Goal: Contribute content

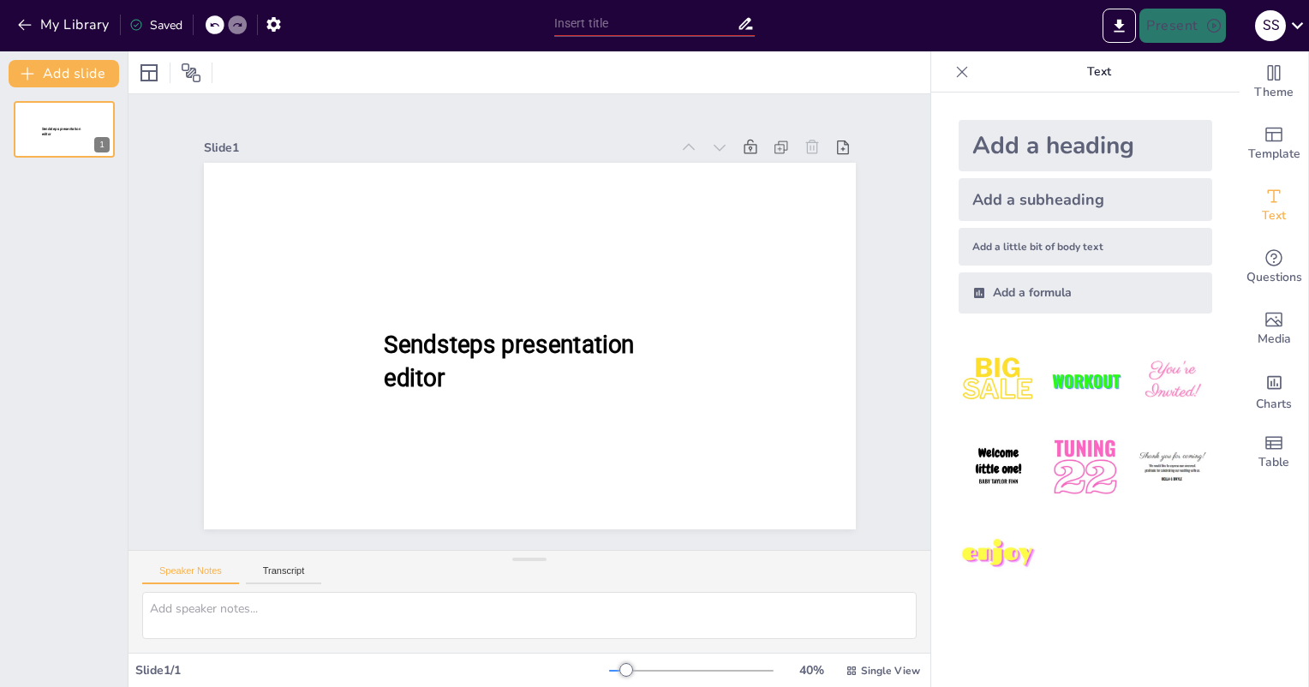
type input "Yadro va Uning Tuzilishi: Asosiy Ma'lumotlar"
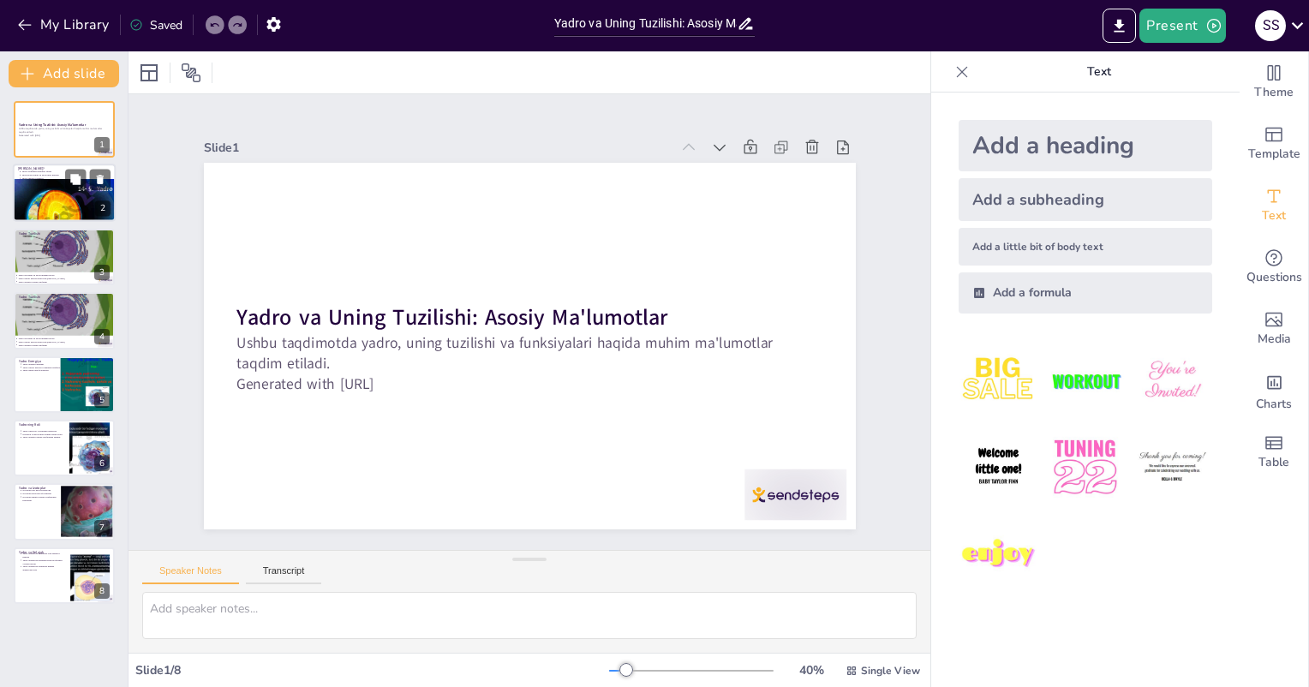
click at [49, 196] on div at bounding box center [64, 216] width 103 height 77
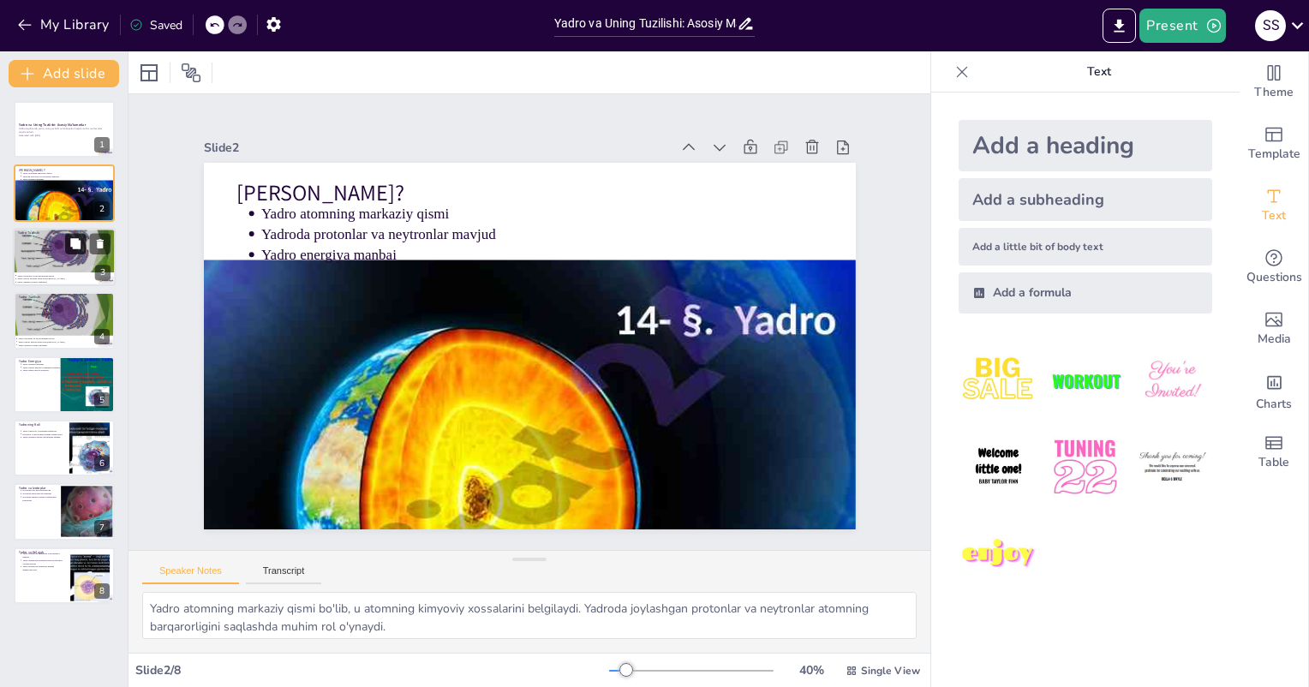
click at [69, 245] on button at bounding box center [75, 243] width 21 height 21
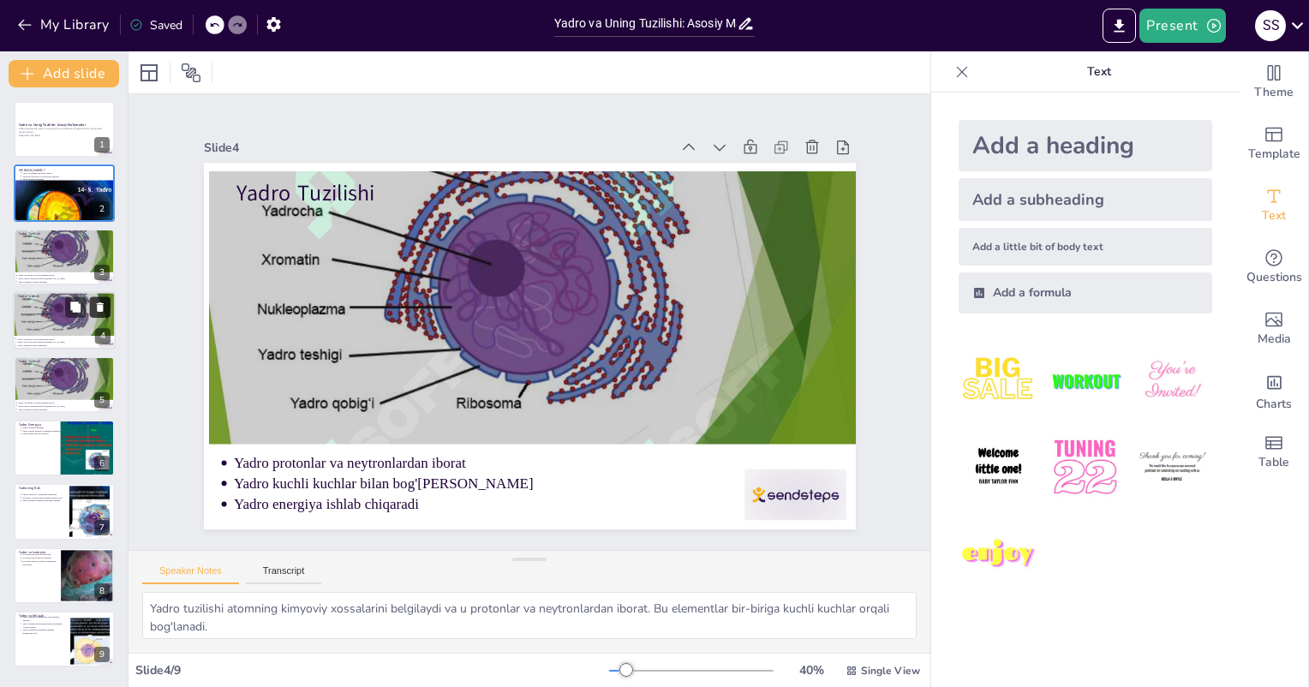
click at [104, 302] on icon at bounding box center [100, 308] width 12 height 12
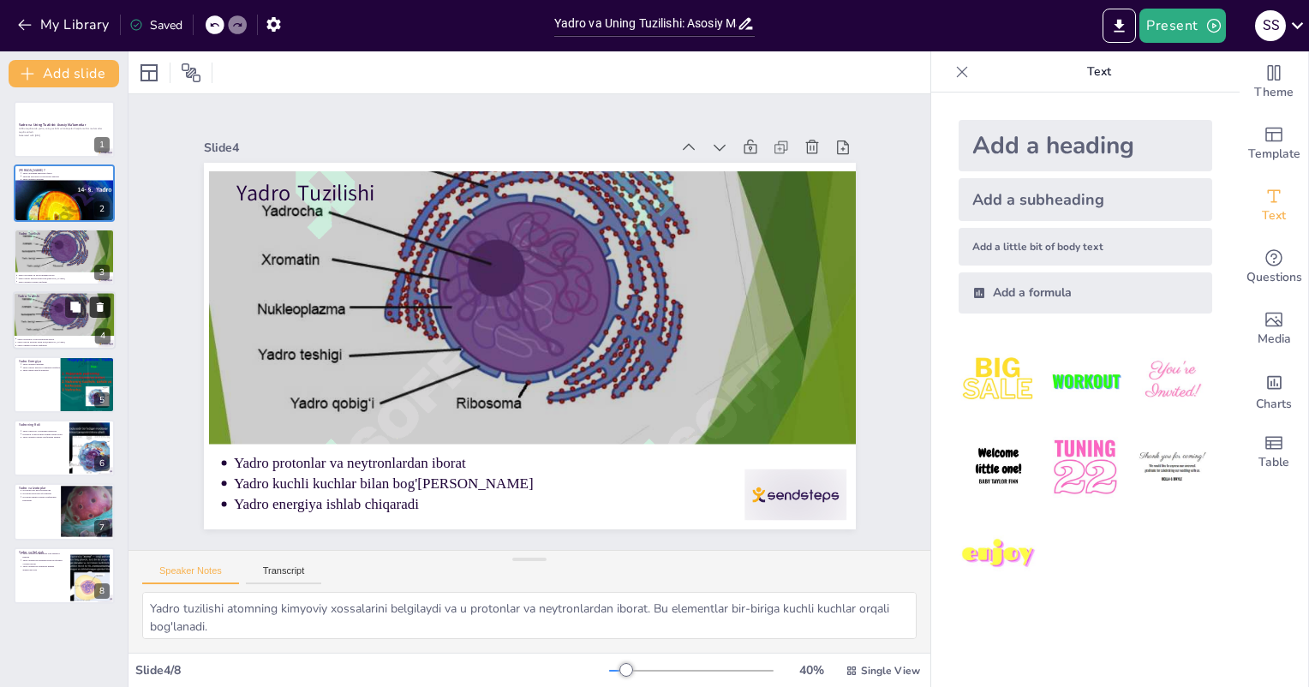
click at [101, 302] on icon at bounding box center [100, 308] width 12 height 12
type textarea "Yadro ichidagi energiya atomning kimyoviy xossalarini belgilaydi va energiya is…"
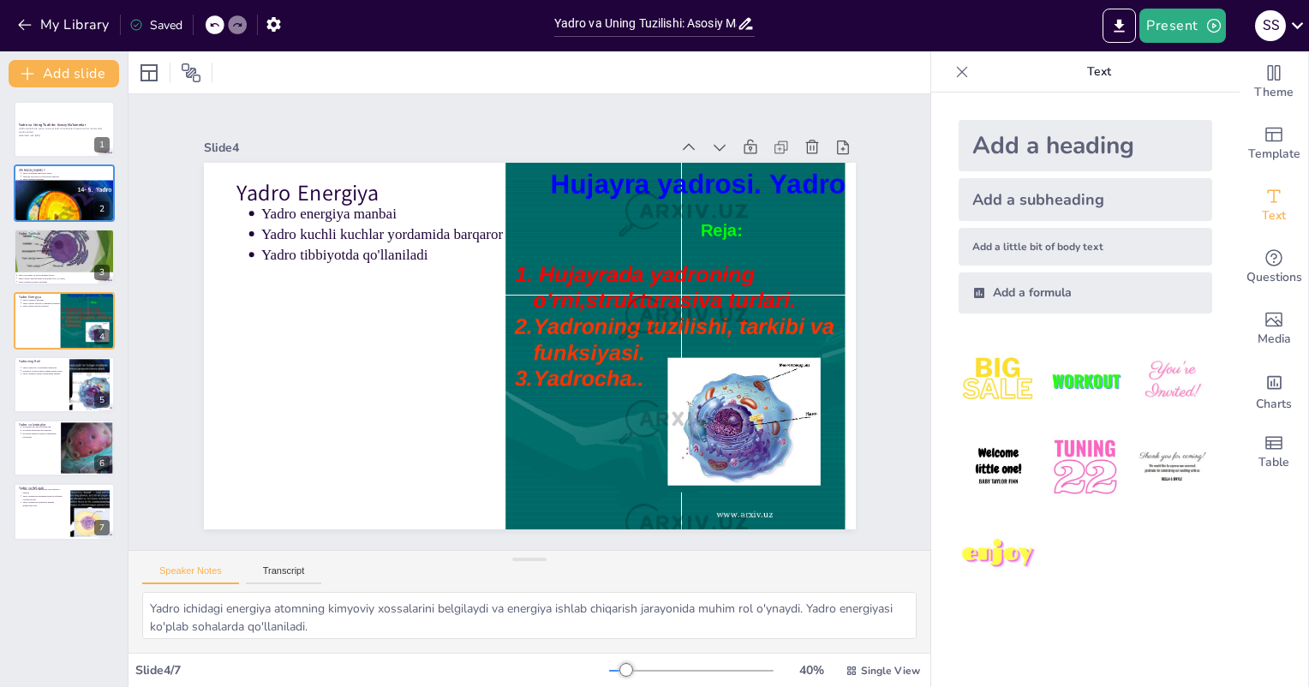
click at [158, 31] on div "Saved" at bounding box center [155, 25] width 53 height 16
click at [274, 26] on icon "button" at bounding box center [274, 24] width 18 height 18
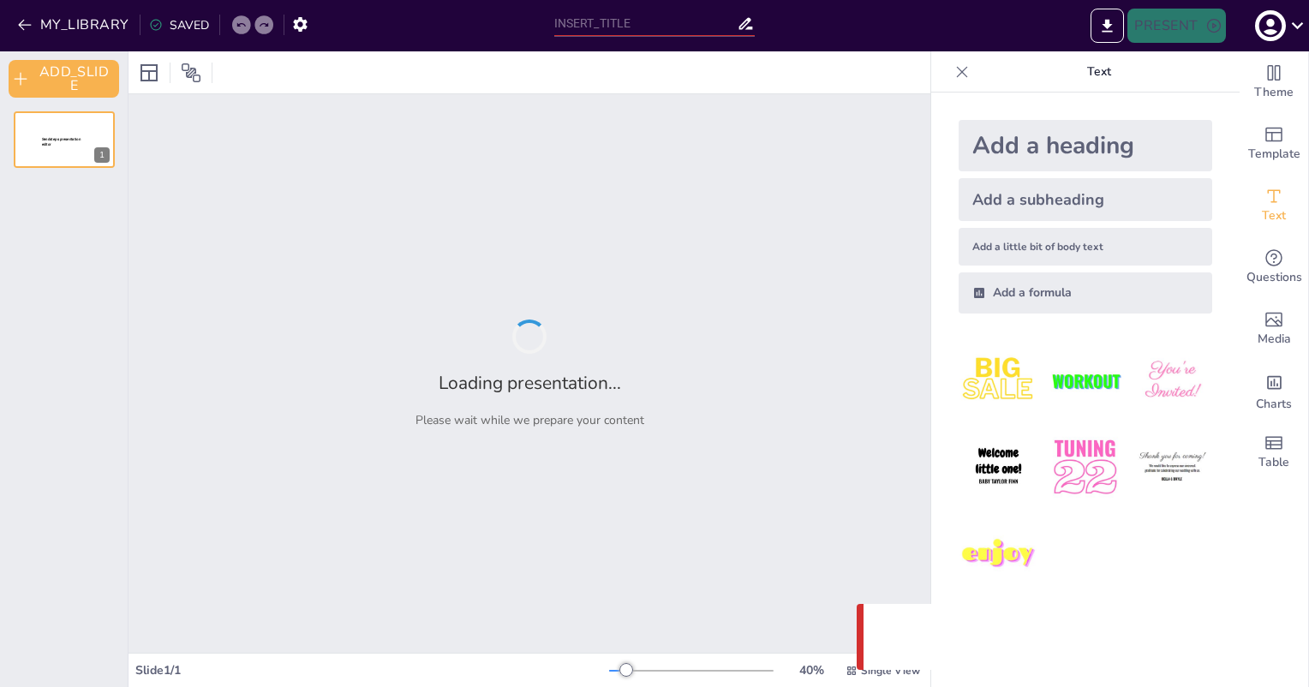
type input "Yadro va Uning Tuzilishi: Asosiy Ma'lumotlar"
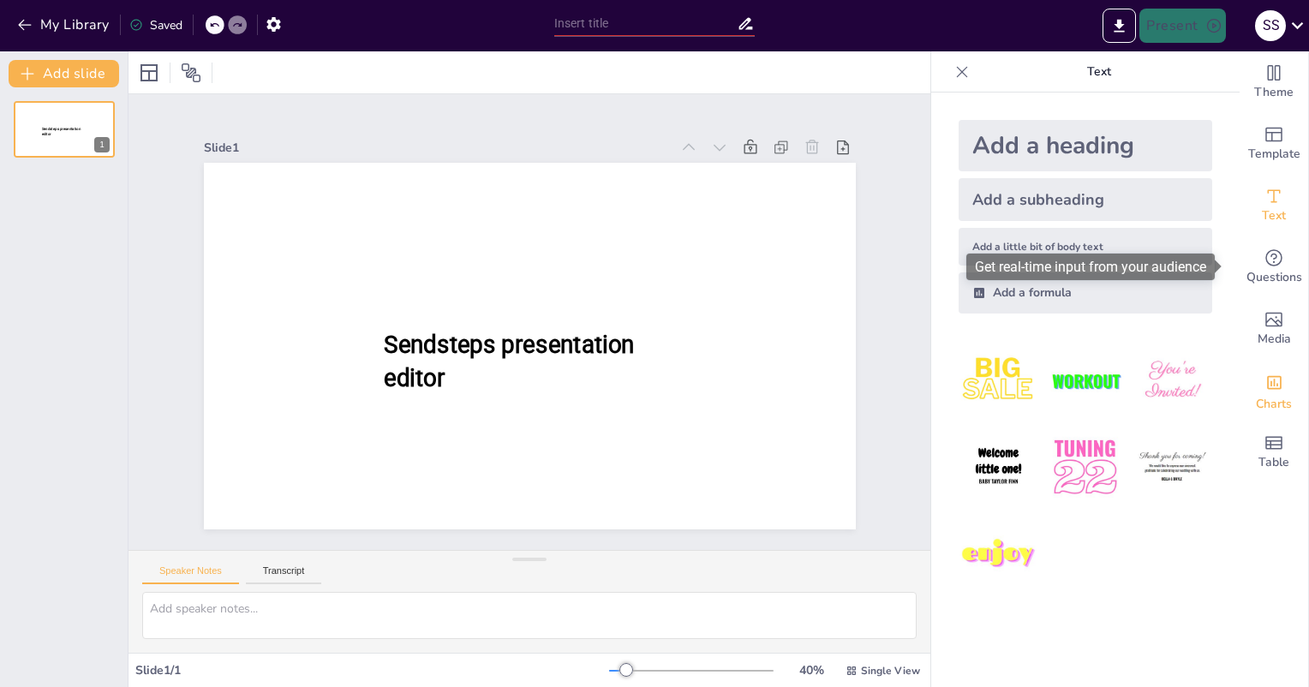
type input "Yadro va Uning Tuzilishi: Asosiy Ma'lumotlar"
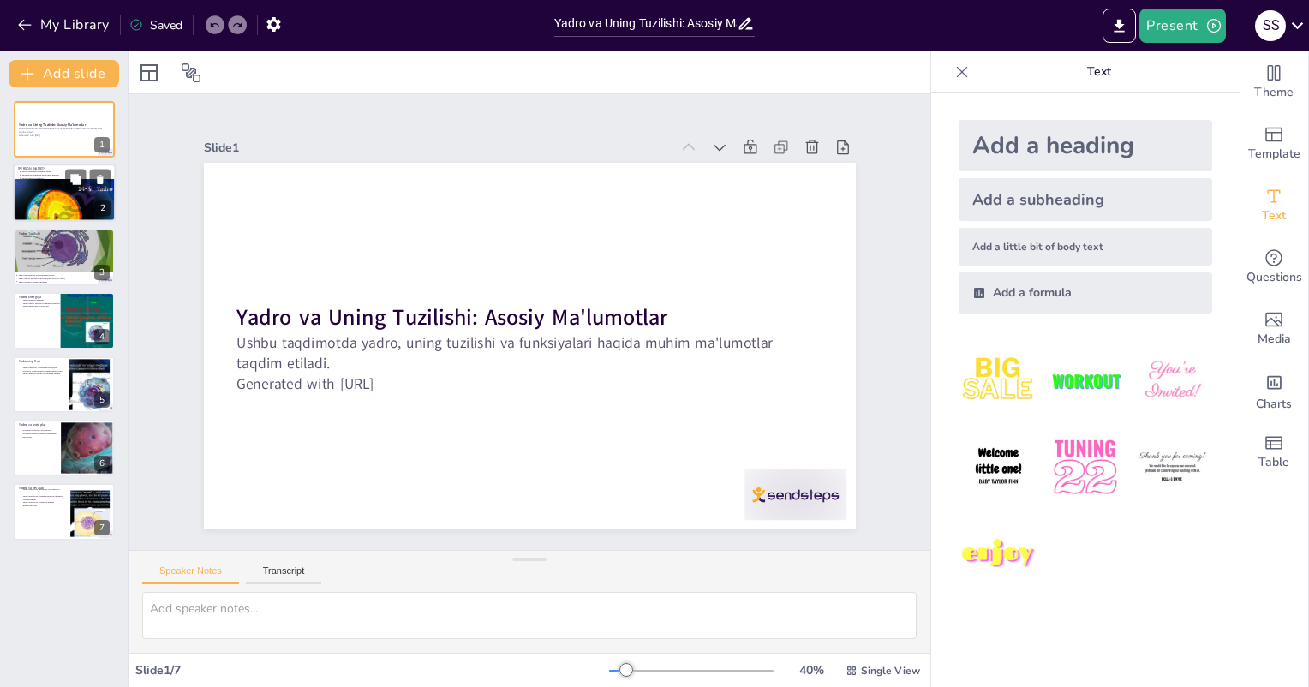
click at [46, 202] on div at bounding box center [64, 216] width 103 height 77
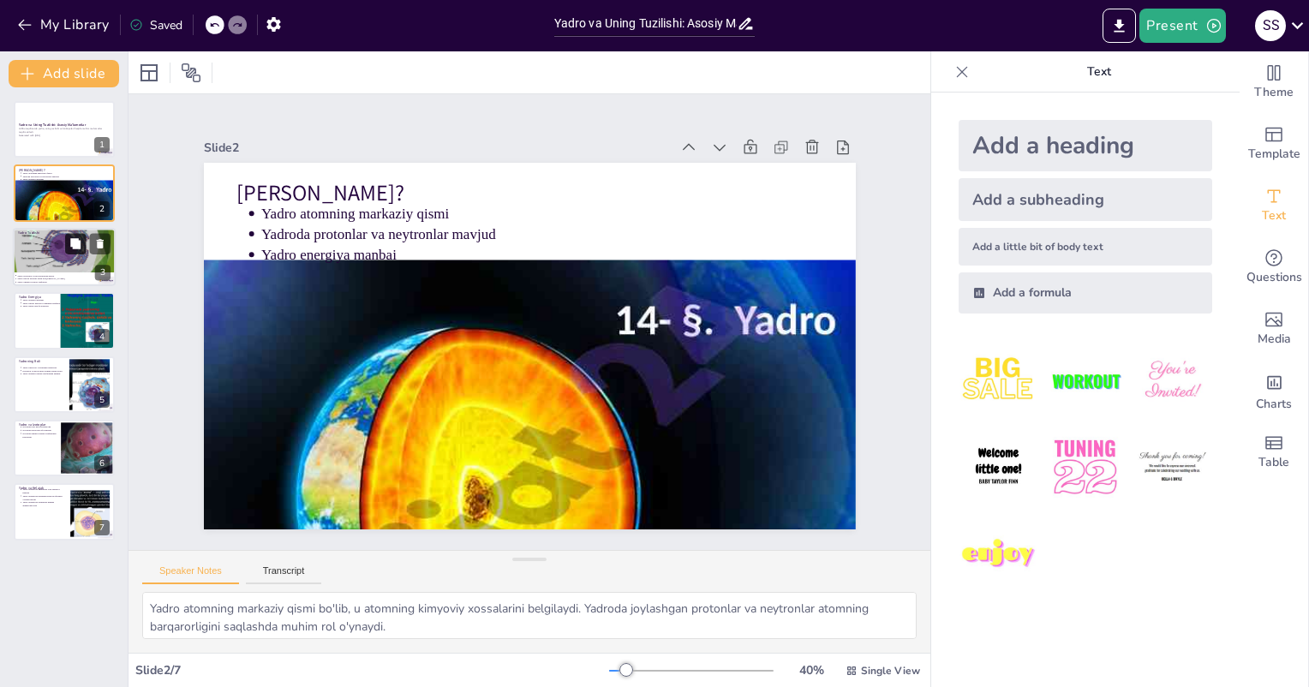
click at [69, 248] on icon at bounding box center [75, 243] width 12 height 12
type textarea "Yadro tuzilishi atomning kimyoviy xossalarini belgilaydi va u protonlar va neyt…"
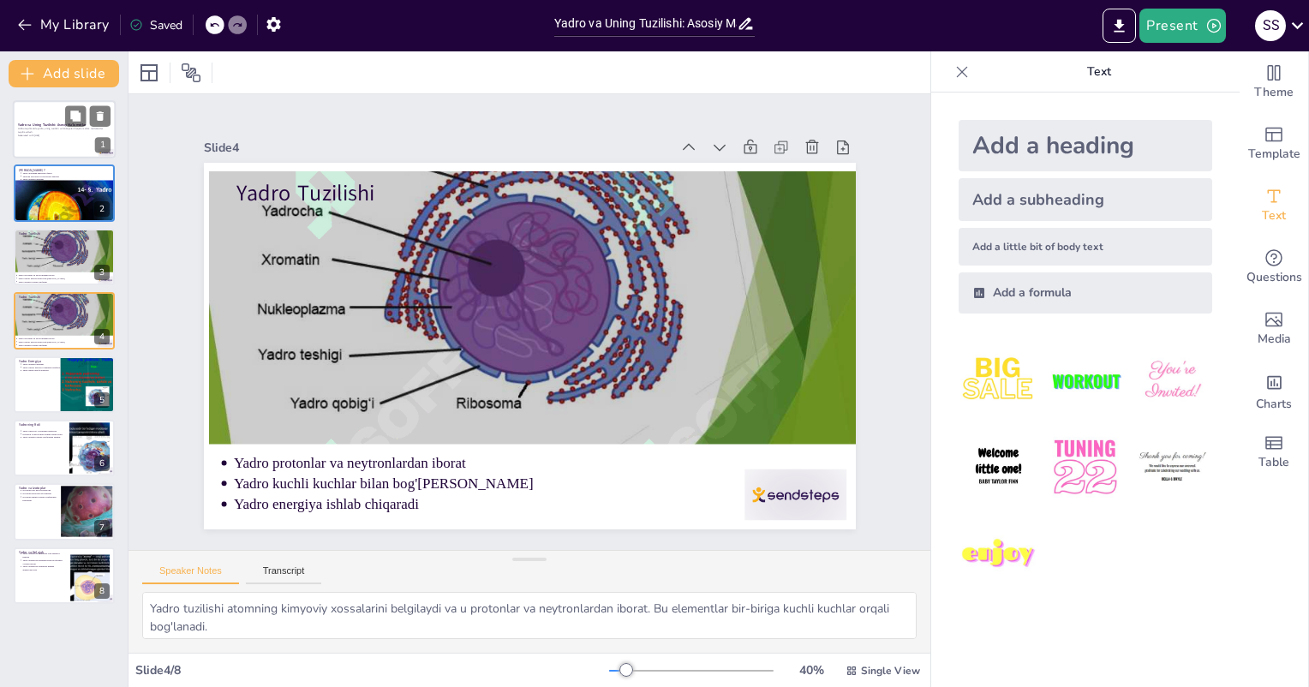
click at [44, 129] on p "Ushbu taqdimotda yadro, uning tuzilishi va funksiyalari haqida muhim ma'lumotla…" at bounding box center [64, 131] width 93 height 7
